Goal: Transaction & Acquisition: Purchase product/service

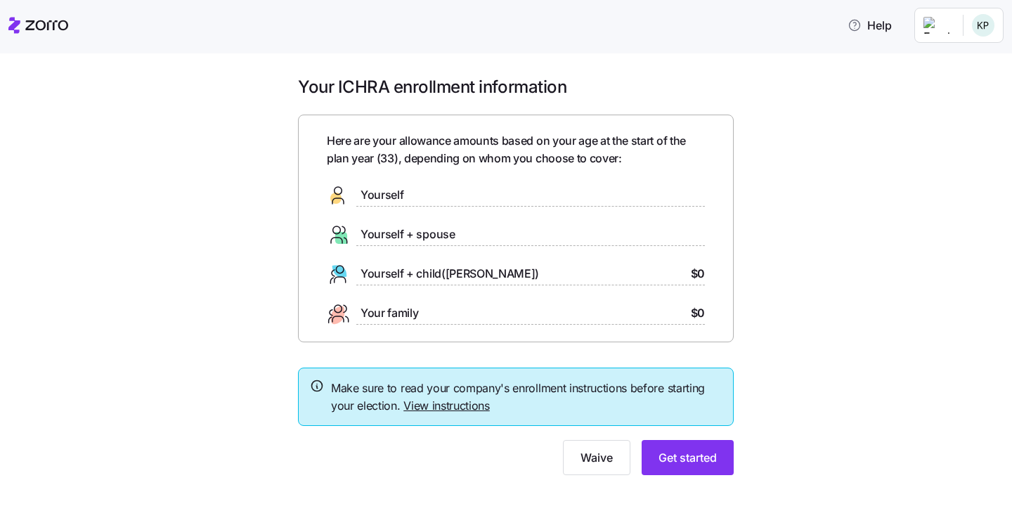
click at [439, 403] on link "View instructions" at bounding box center [447, 406] width 86 height 14
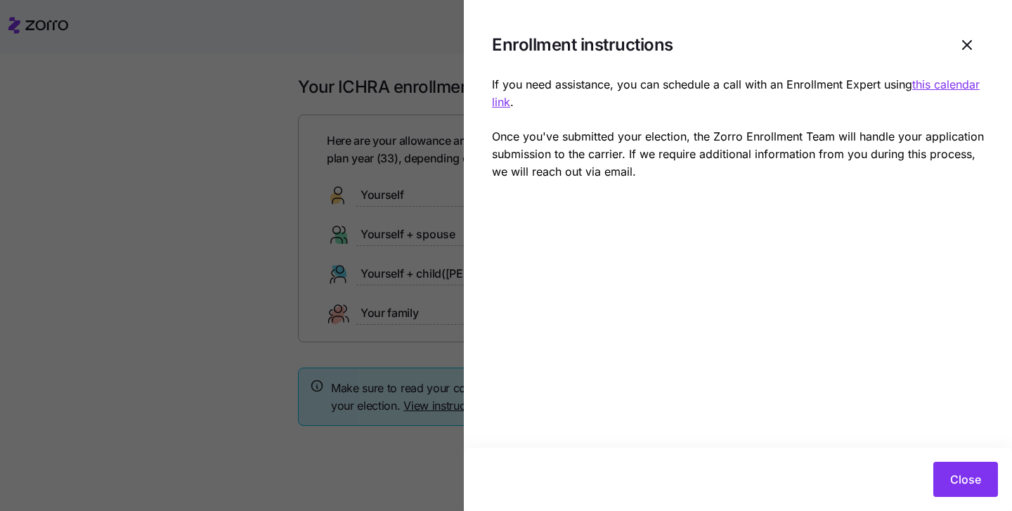
click at [544, 101] on u "this calendar link" at bounding box center [736, 93] width 488 height 32
click at [967, 39] on icon "button" at bounding box center [967, 45] width 17 height 17
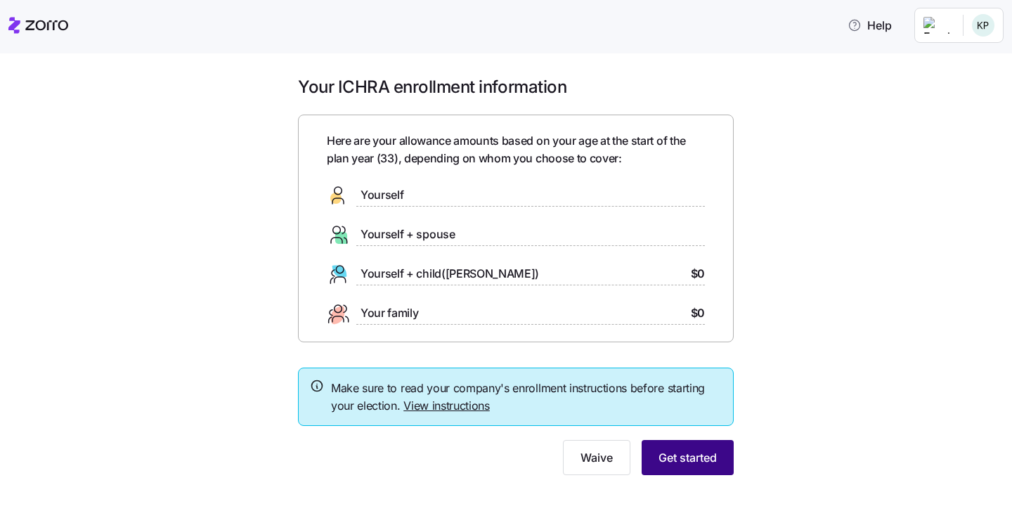
click at [662, 444] on button "Get started" at bounding box center [688, 457] width 92 height 35
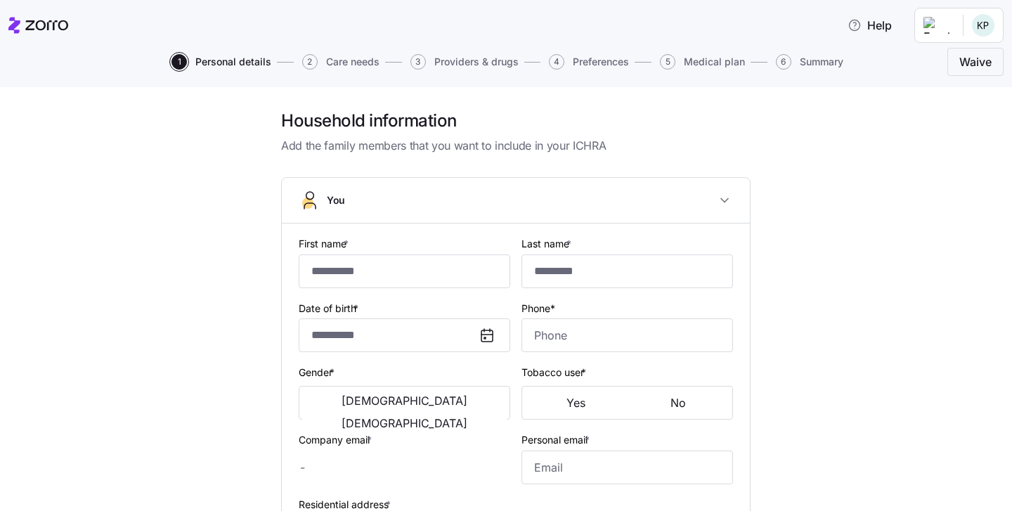
type input "**********"
type input "******"
type input "**********"
type input "[PHONE_NUMBER]"
type input "[EMAIL_ADDRESS][DOMAIN_NAME]"
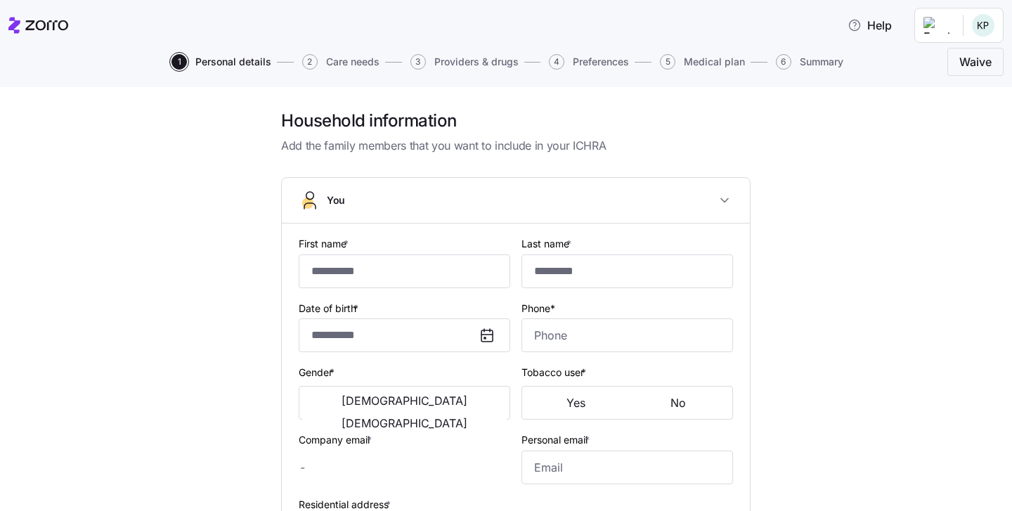
type input "**********"
checkbox input "true"
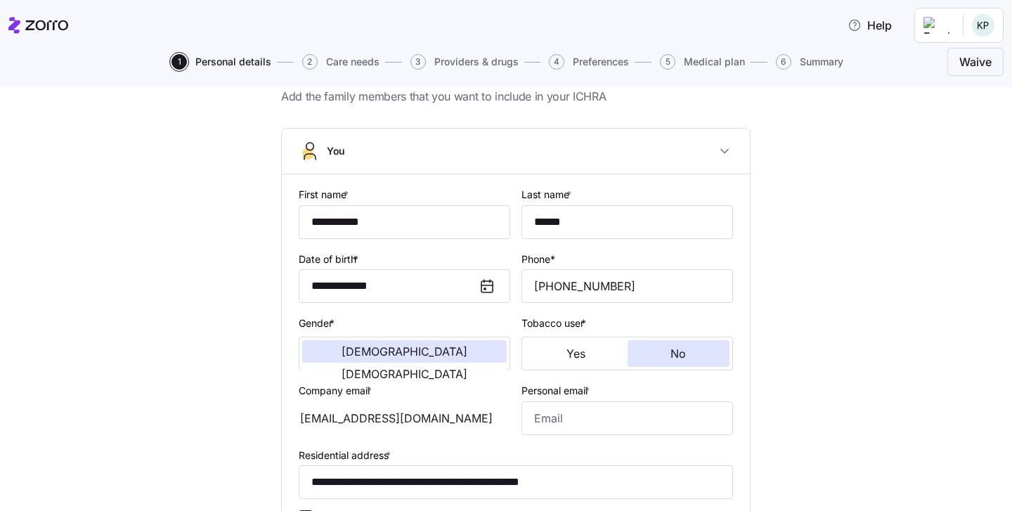
scroll to position [50, 0]
click at [467, 368] on span "[DEMOGRAPHIC_DATA]" at bounding box center [405, 373] width 126 height 11
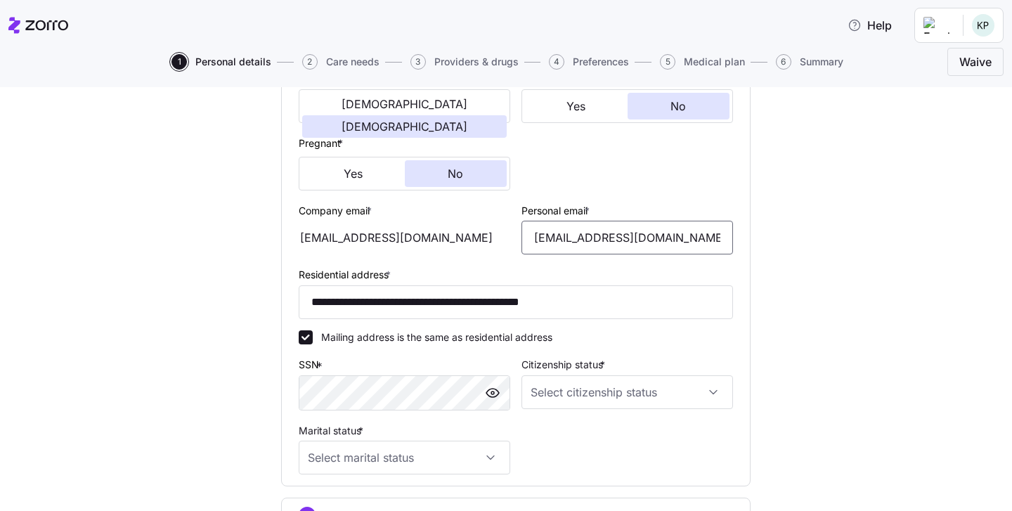
scroll to position [369, 0]
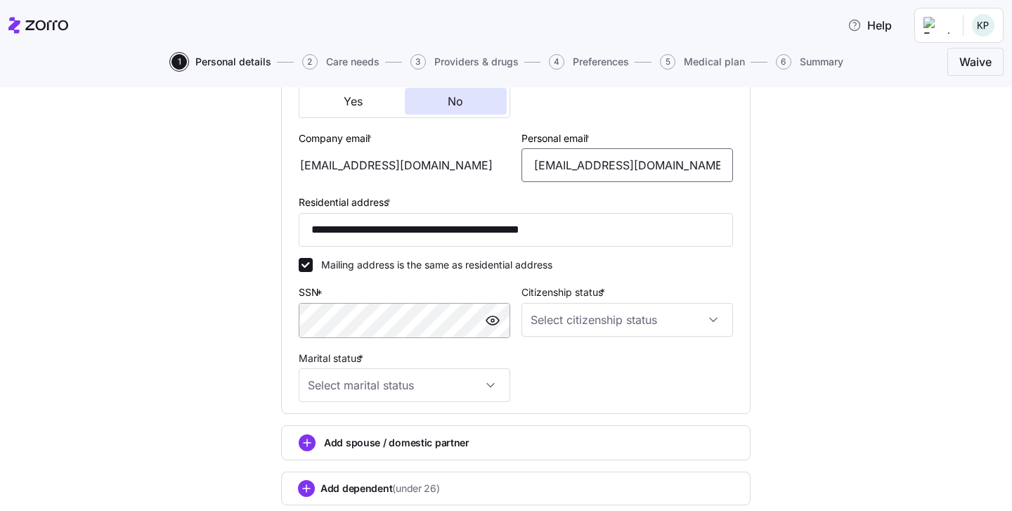
type input "[EMAIL_ADDRESS][DOMAIN_NAME]"
click at [554, 326] on input "Citizenship status *" at bounding box center [628, 320] width 212 height 34
click at [559, 354] on span "[DEMOGRAPHIC_DATA] citizen" at bounding box center [609, 358] width 143 height 15
type input "[DEMOGRAPHIC_DATA] citizen"
click at [484, 373] on input "Marital status *" at bounding box center [405, 385] width 212 height 34
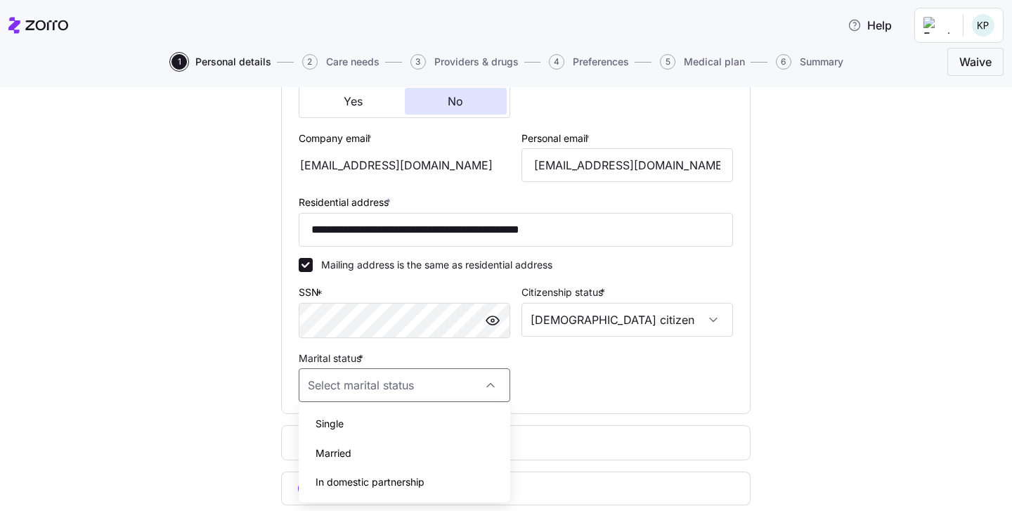
click at [450, 417] on div "Single" at bounding box center [404, 424] width 200 height 30
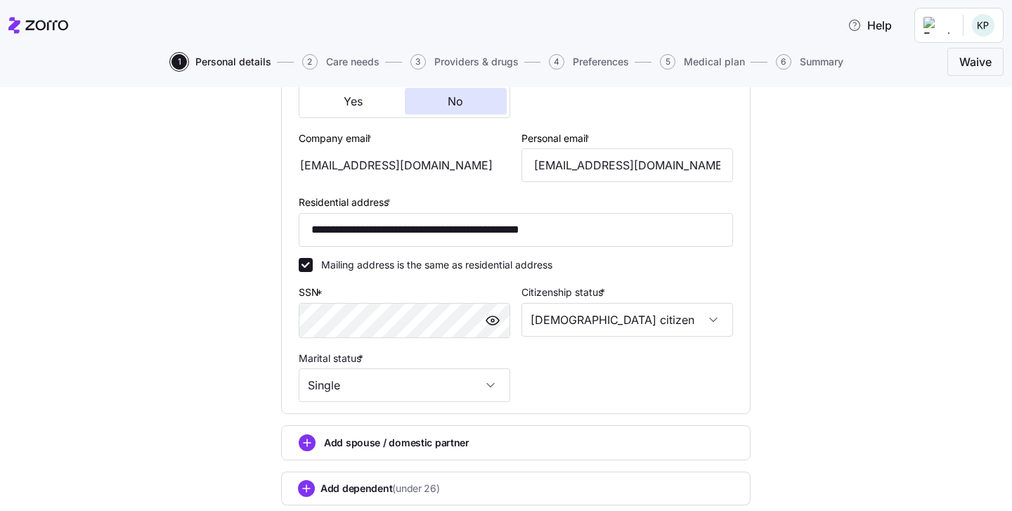
type input "Single"
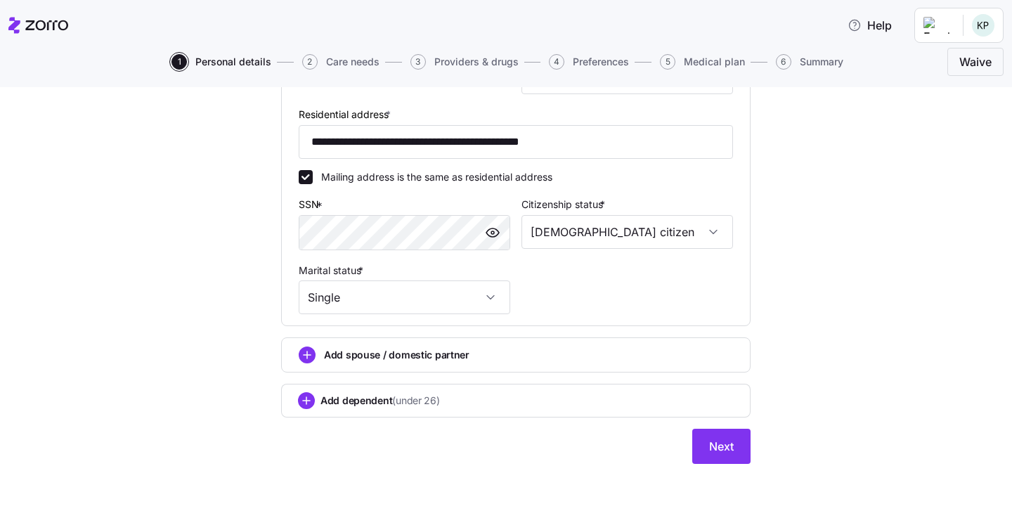
scroll to position [456, 0]
click at [721, 435] on button "Next" at bounding box center [721, 447] width 58 height 35
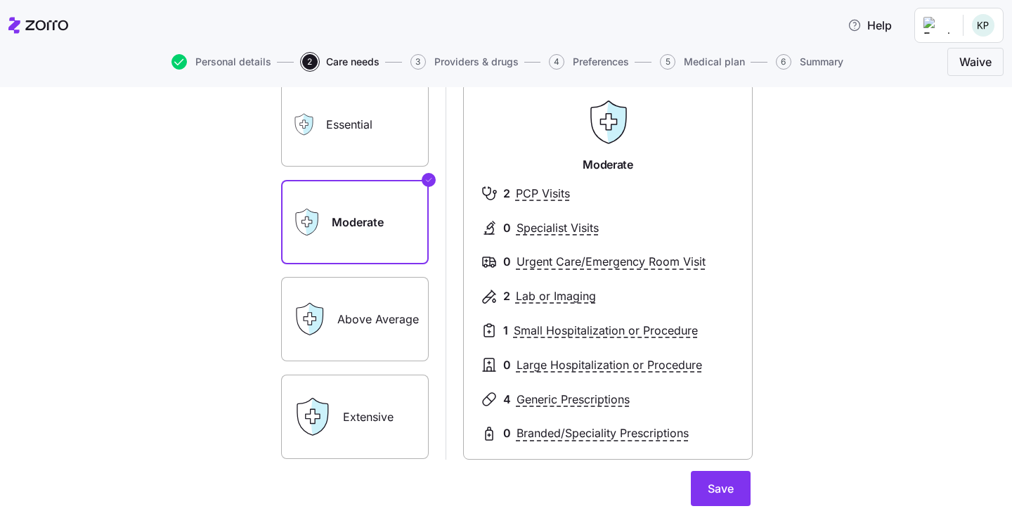
scroll to position [104, 0]
click at [369, 120] on label "Essential" at bounding box center [355, 124] width 148 height 84
click at [0, 0] on input "Essential" at bounding box center [0, 0] width 0 height 0
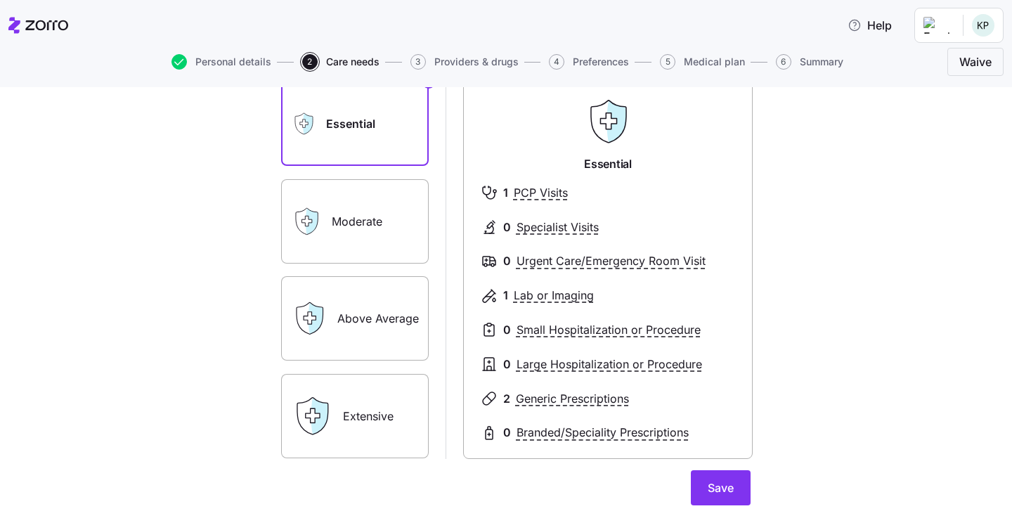
click at [357, 211] on label "Moderate" at bounding box center [355, 221] width 148 height 84
click at [0, 0] on input "Moderate" at bounding box center [0, 0] width 0 height 0
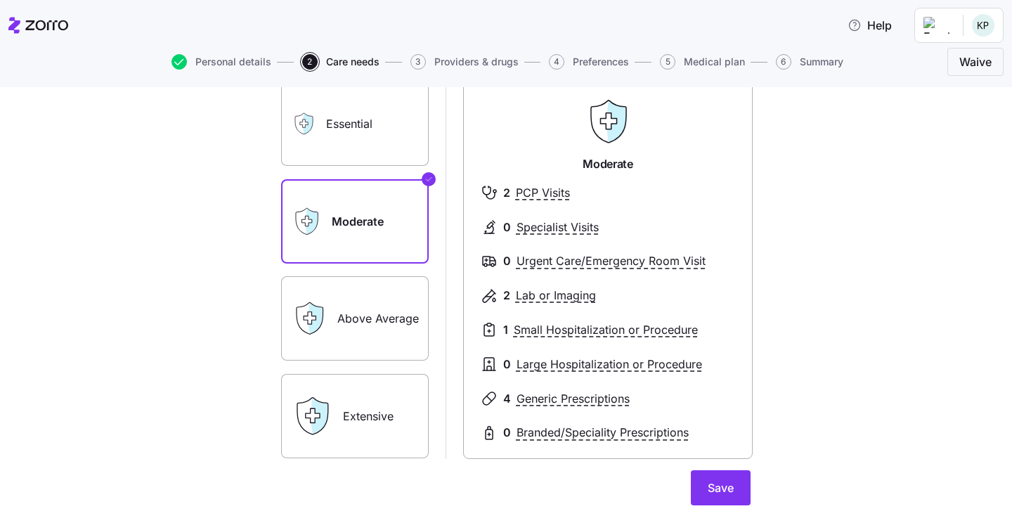
click at [368, 329] on label "Above Average" at bounding box center [355, 318] width 148 height 84
click at [0, 0] on input "Above Average" at bounding box center [0, 0] width 0 height 0
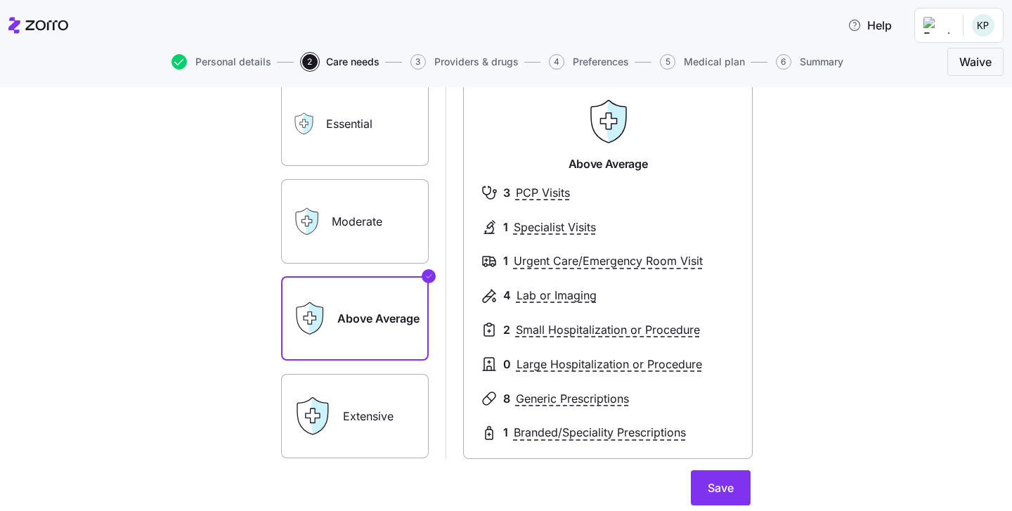
click at [384, 426] on label "Extensive" at bounding box center [355, 416] width 148 height 84
click at [0, 0] on input "Extensive" at bounding box center [0, 0] width 0 height 0
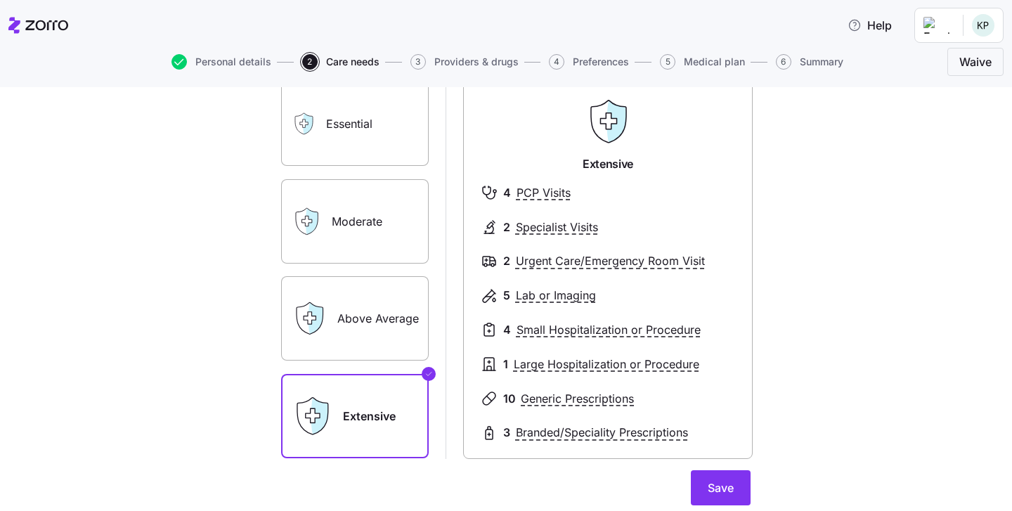
click at [369, 328] on label "Above Average" at bounding box center [355, 318] width 148 height 84
click at [0, 0] on input "Above Average" at bounding box center [0, 0] width 0 height 0
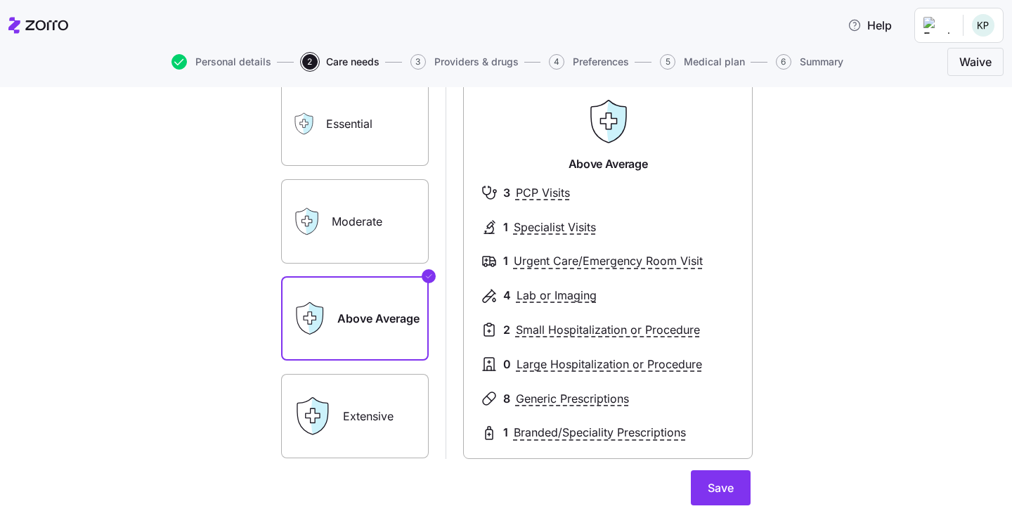
click at [373, 396] on label "Extensive" at bounding box center [355, 416] width 148 height 84
click at [0, 0] on input "Extensive" at bounding box center [0, 0] width 0 height 0
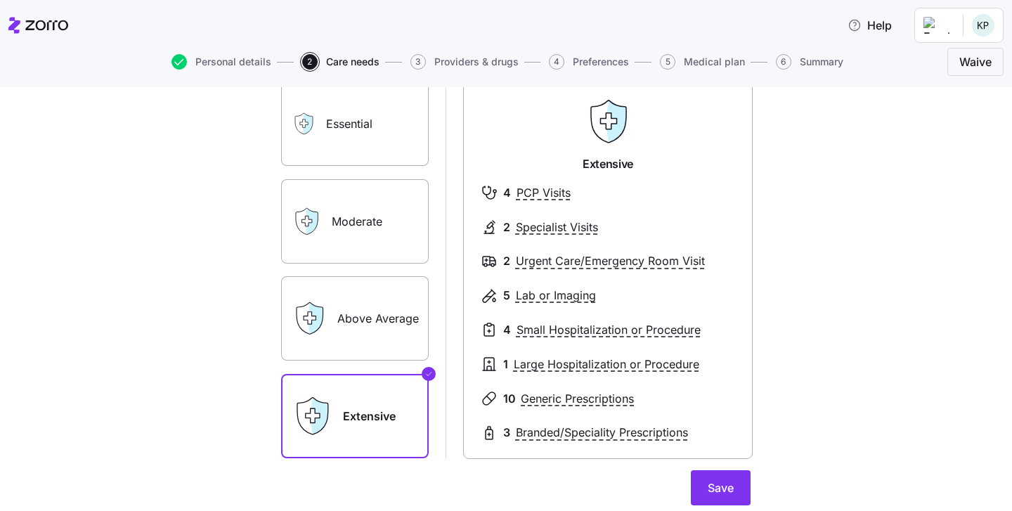
click at [373, 330] on label "Above Average" at bounding box center [355, 318] width 148 height 84
click at [0, 0] on input "Above Average" at bounding box center [0, 0] width 0 height 0
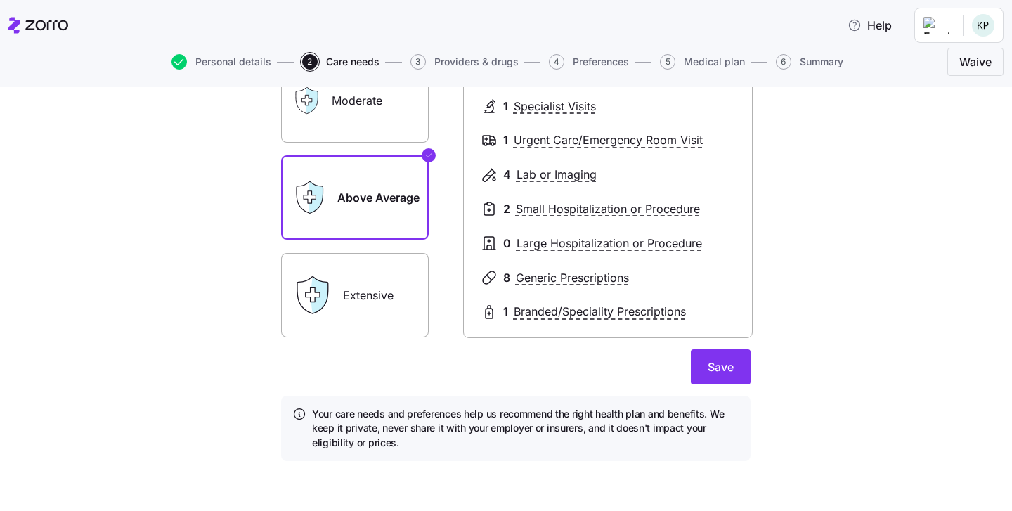
scroll to position [224, 0]
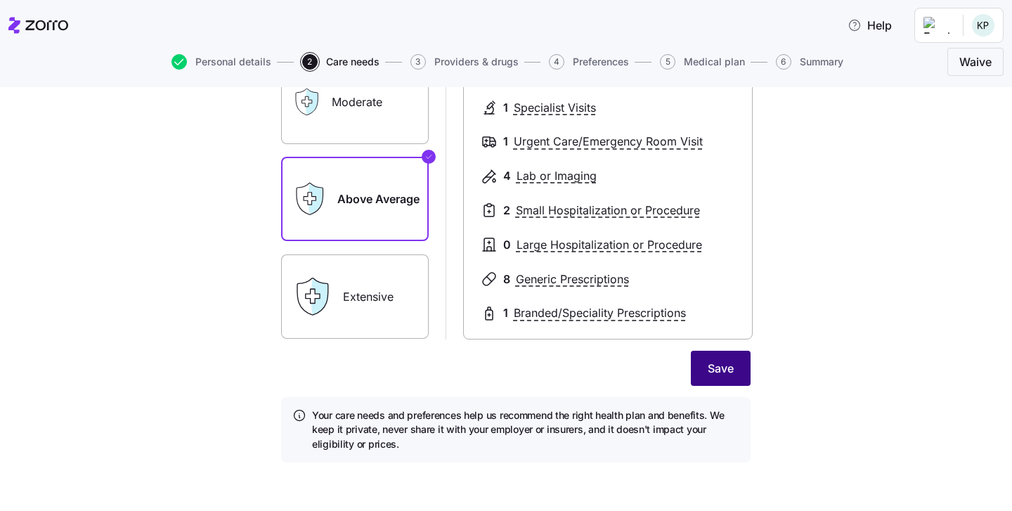
click at [704, 372] on button "Save" at bounding box center [721, 368] width 60 height 35
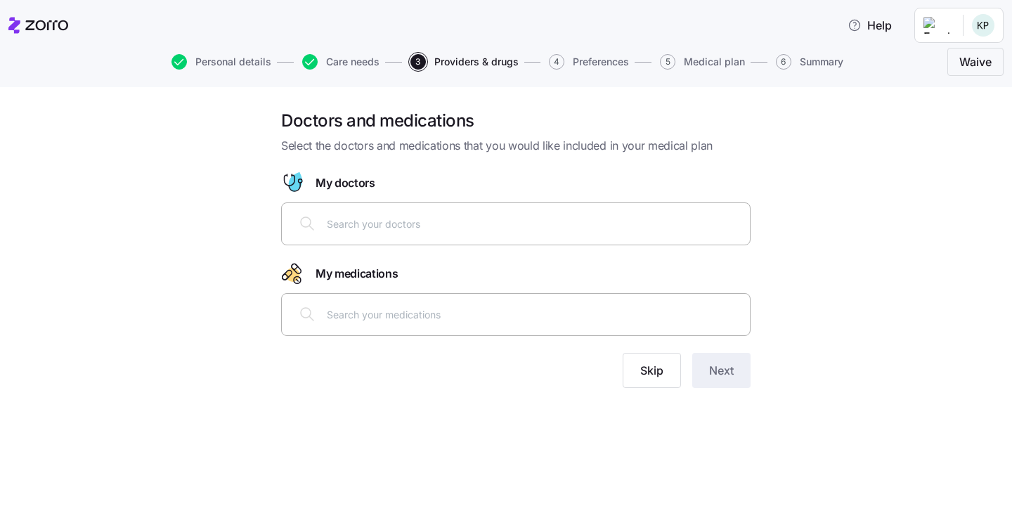
click at [670, 228] on input "text" at bounding box center [534, 223] width 415 height 15
type input "mcgordy"
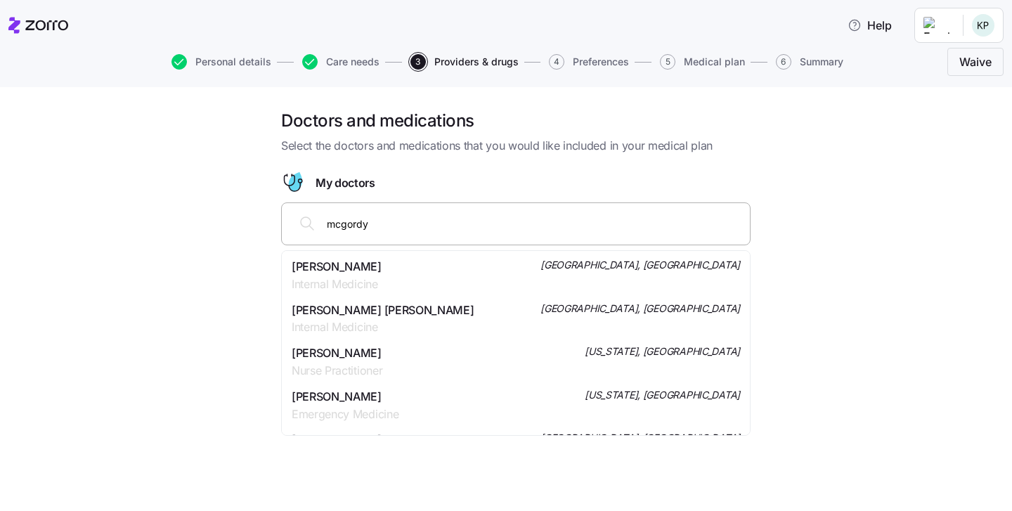
click at [597, 306] on div "[PERSON_NAME] [PERSON_NAME] Internal Medicine [GEOGRAPHIC_DATA], [GEOGRAPHIC_DA…" at bounding box center [516, 319] width 448 height 35
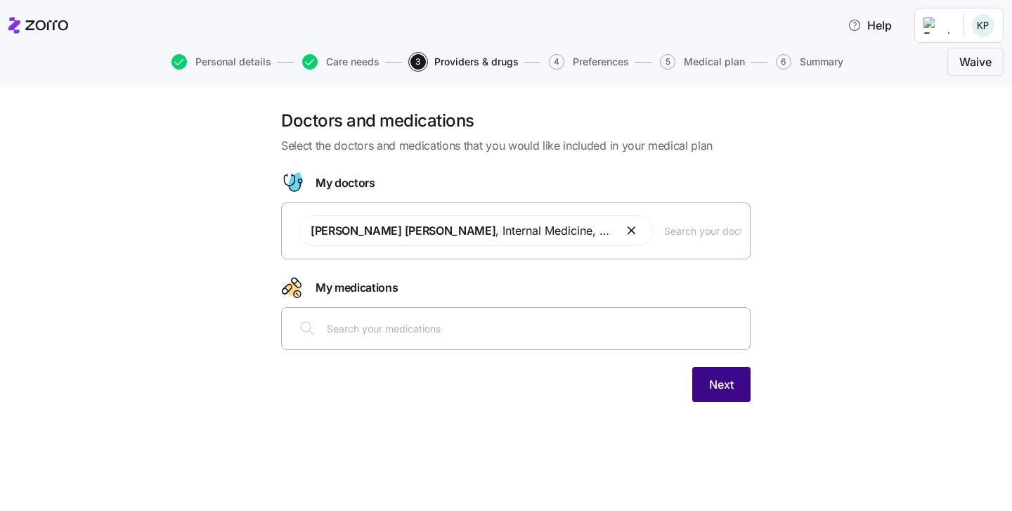
click at [715, 384] on span "Next" at bounding box center [721, 384] width 25 height 17
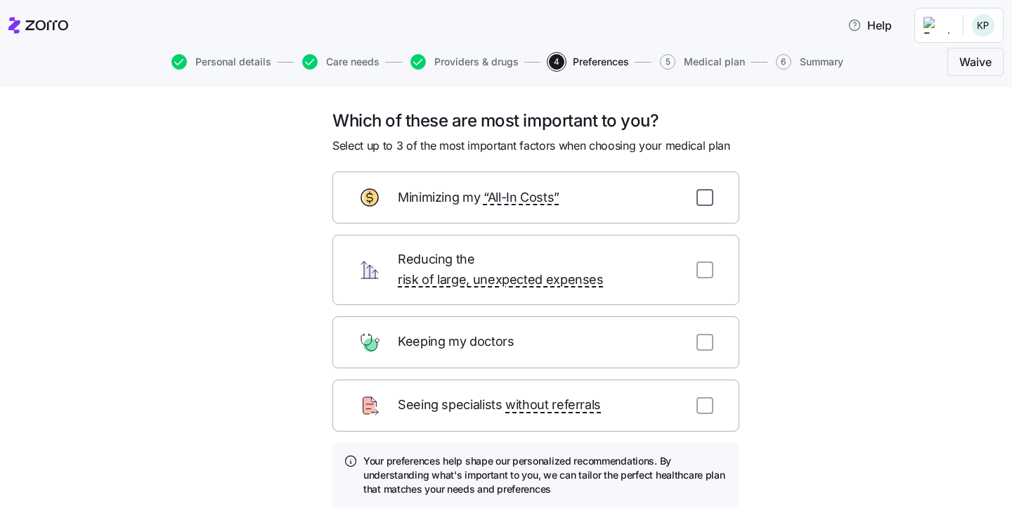
click at [701, 197] on input "checkbox" at bounding box center [705, 197] width 17 height 17
checkbox input "true"
click at [707, 262] on input "checkbox" at bounding box center [705, 270] width 17 height 17
checkbox input "true"
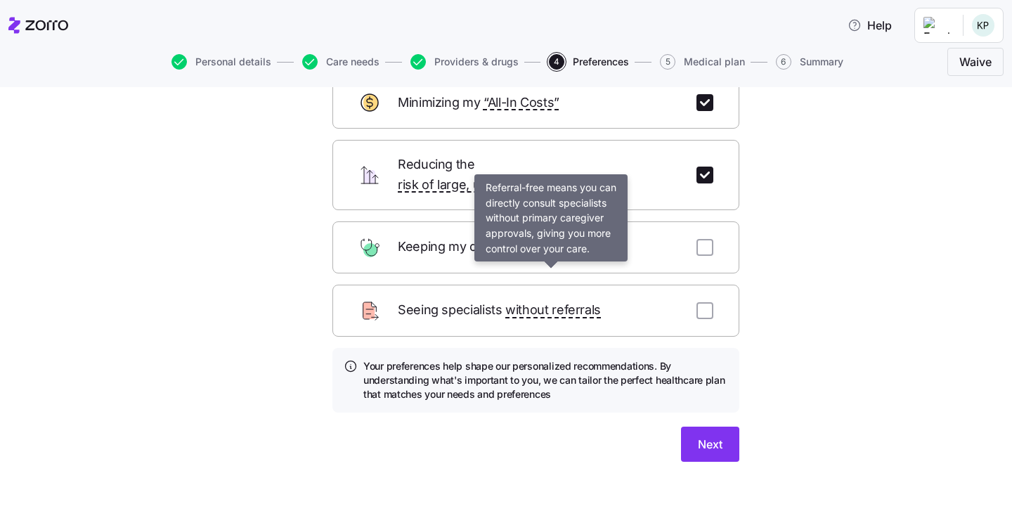
scroll to position [94, 0]
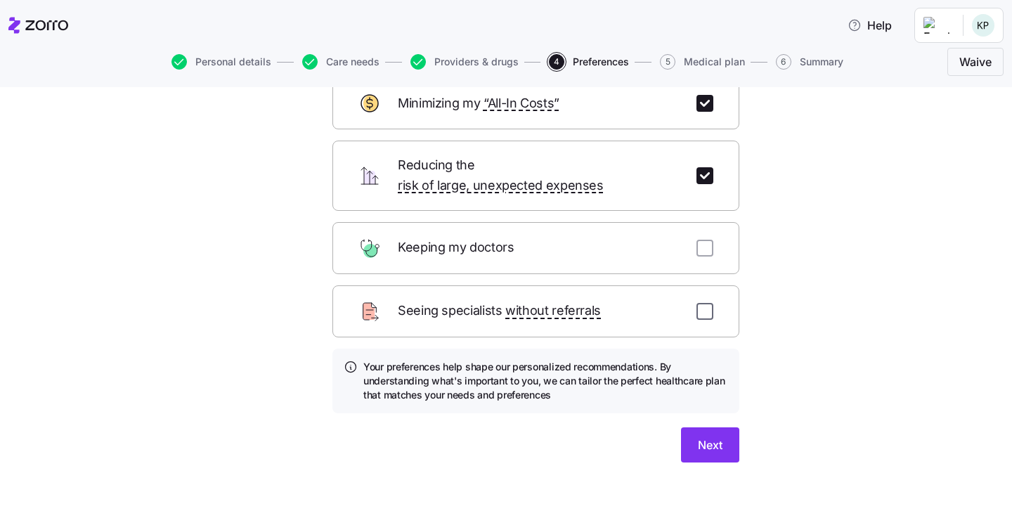
click at [710, 303] on input "checkbox" at bounding box center [705, 311] width 17 height 17
checkbox input "true"
click at [709, 437] on span "Next" at bounding box center [710, 445] width 25 height 17
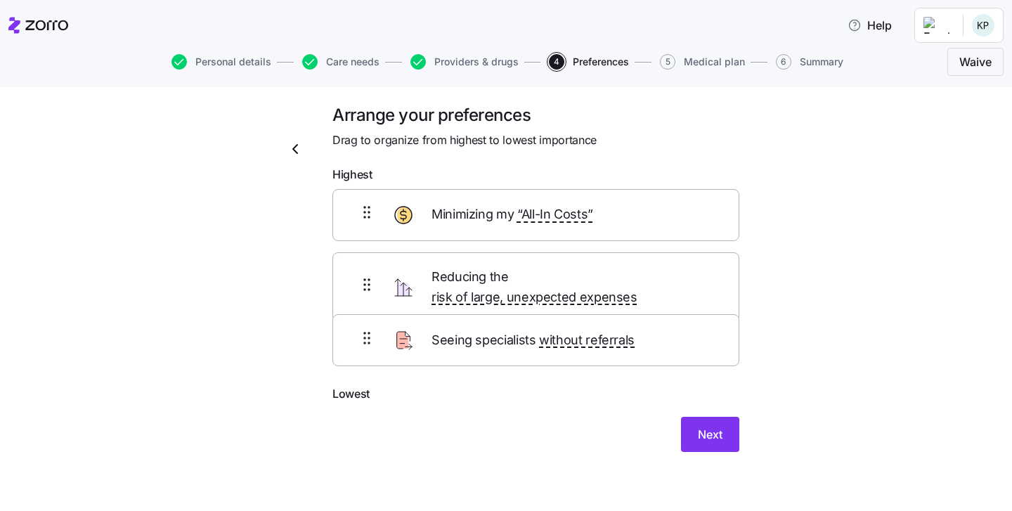
scroll to position [0, 0]
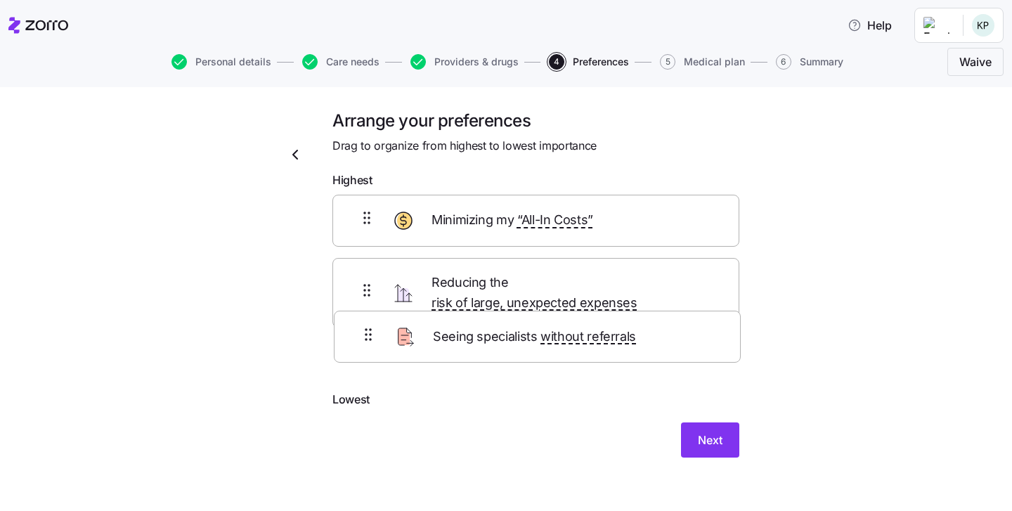
drag, startPoint x: 478, startPoint y: 344, endPoint x: 479, endPoint y: 337, distance: 7.2
click at [479, 337] on div "Minimizing my “All-In Costs” Reducing the risk of large, unexpected expenses Se…" at bounding box center [536, 293] width 407 height 197
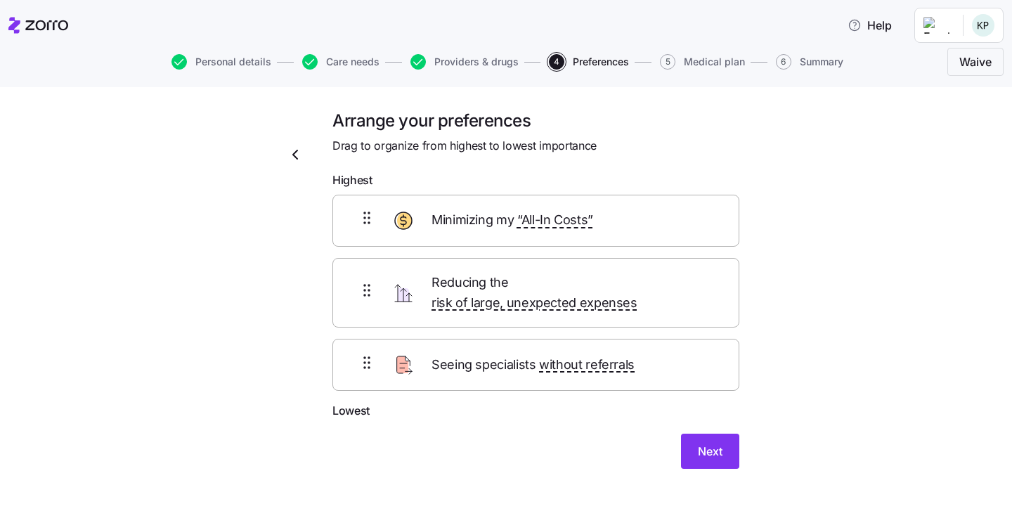
click at [722, 407] on form "Highest Minimizing my “All-In Costs” Reducing the risk of large, unexpected exp…" at bounding box center [536, 320] width 407 height 297
click at [720, 443] on span "Next" at bounding box center [710, 451] width 25 height 17
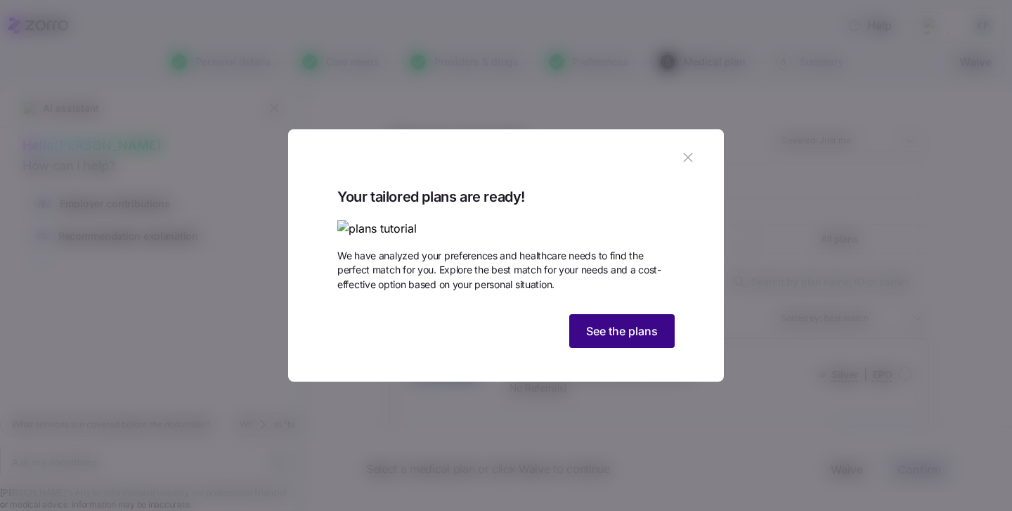
click at [629, 340] on span "See the plans" at bounding box center [622, 331] width 72 height 17
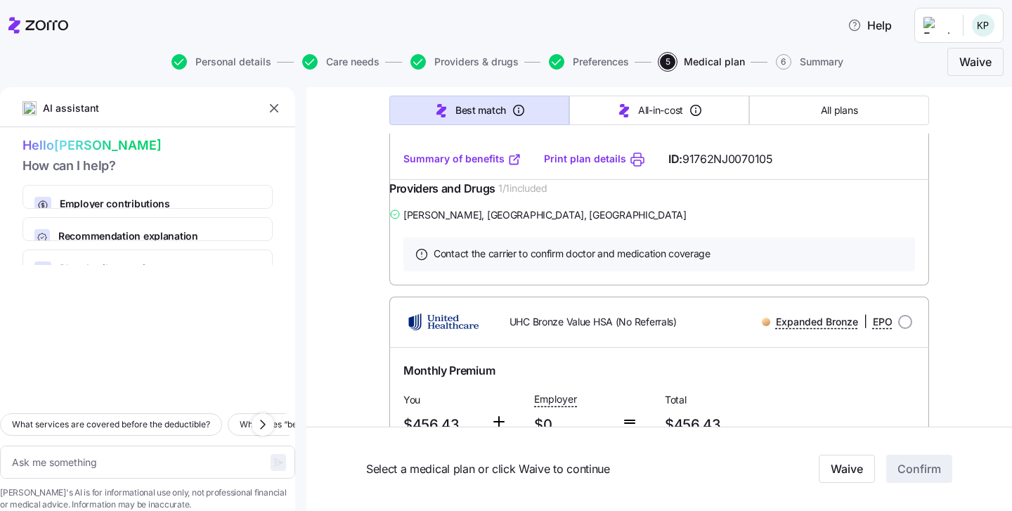
scroll to position [2485, 0]
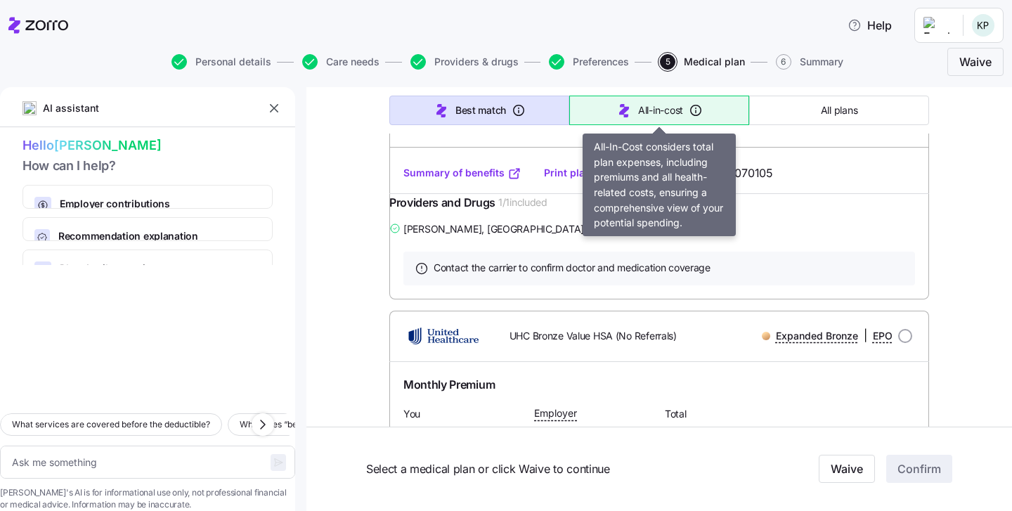
click at [650, 117] on button "All-in-cost" at bounding box center [659, 111] width 180 height 30
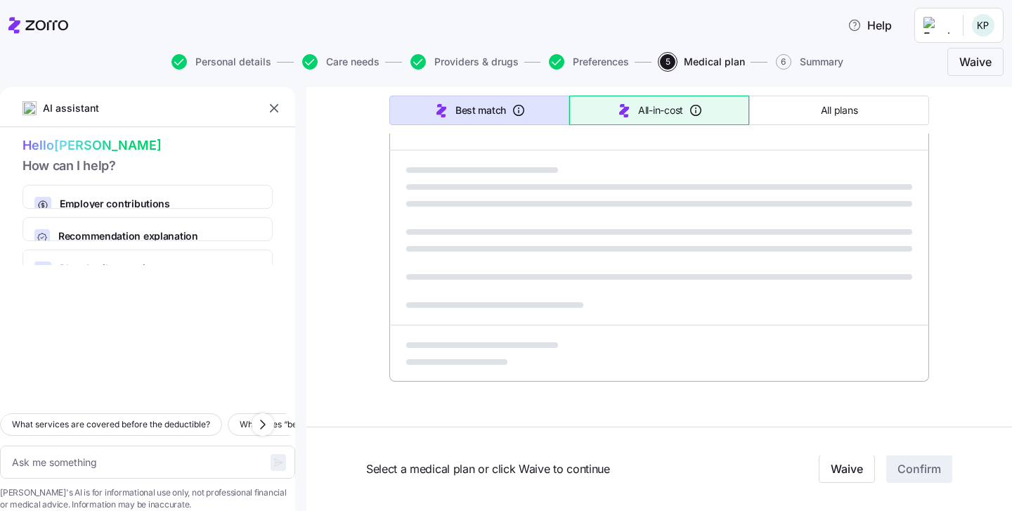
scroll to position [889, 0]
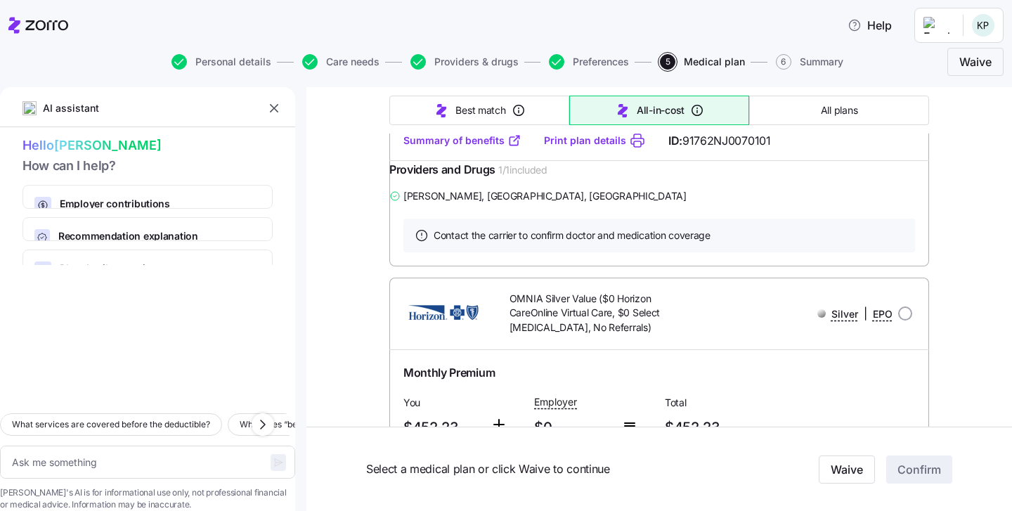
type textarea "x"
type input "Sorted by: All-in-cost"
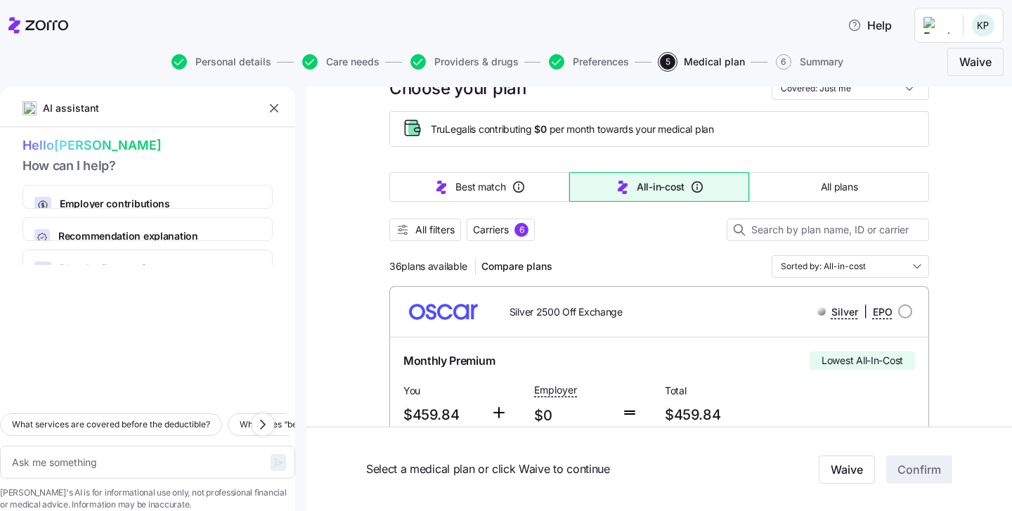
scroll to position [68, 0]
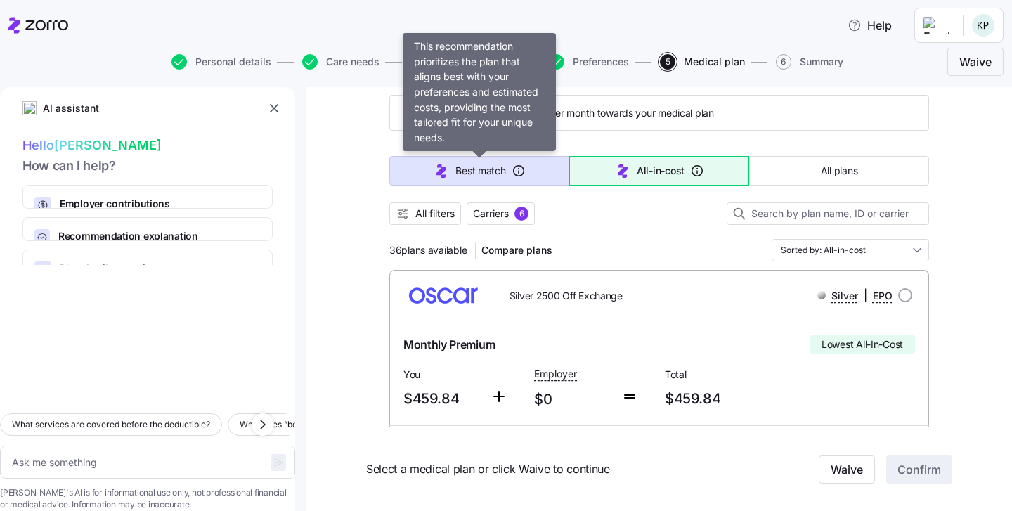
click at [491, 173] on span "Best match" at bounding box center [481, 171] width 50 height 14
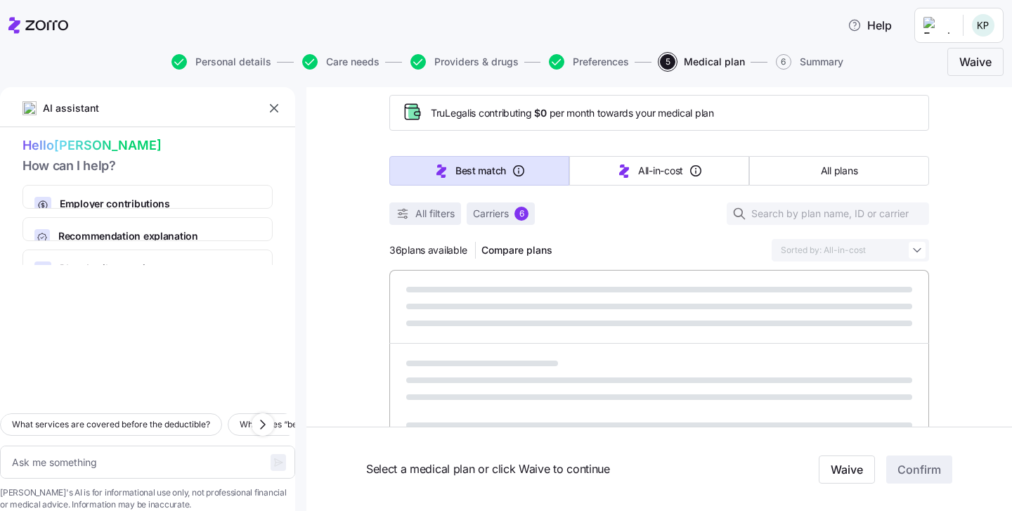
type textarea "x"
type input "Sorted by: Best match"
